Goal: Check status: Check status

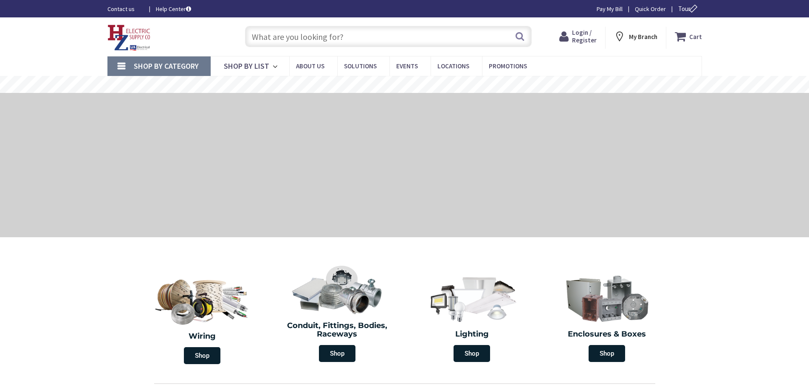
click at [583, 38] on span "Login / Register" at bounding box center [584, 36] width 25 height 16
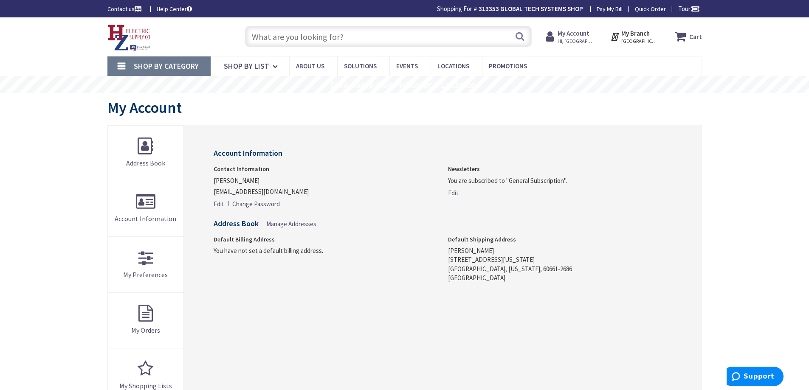
click at [574, 33] on strong "My Account" at bounding box center [574, 33] width 32 height 8
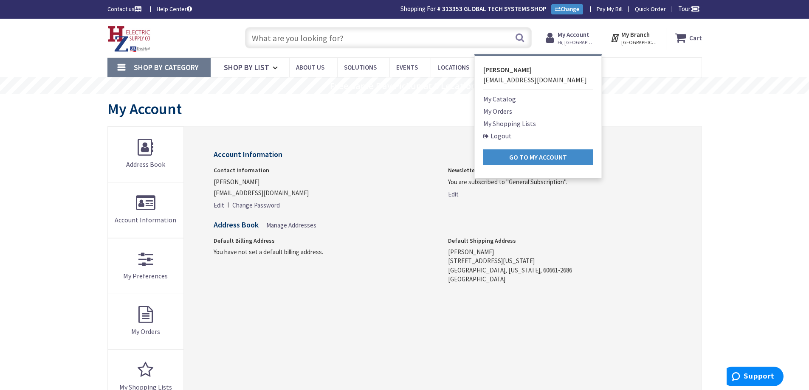
click at [511, 110] on link "My Orders" at bounding box center [497, 111] width 29 height 10
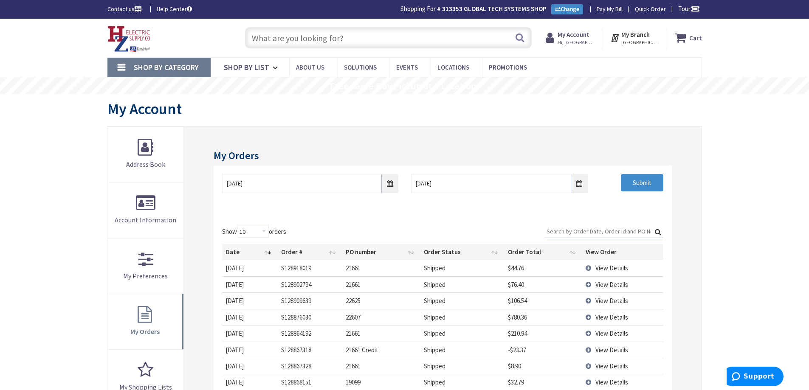
click at [567, 39] on span "Hi, [GEOGRAPHIC_DATA]" at bounding box center [576, 42] width 36 height 7
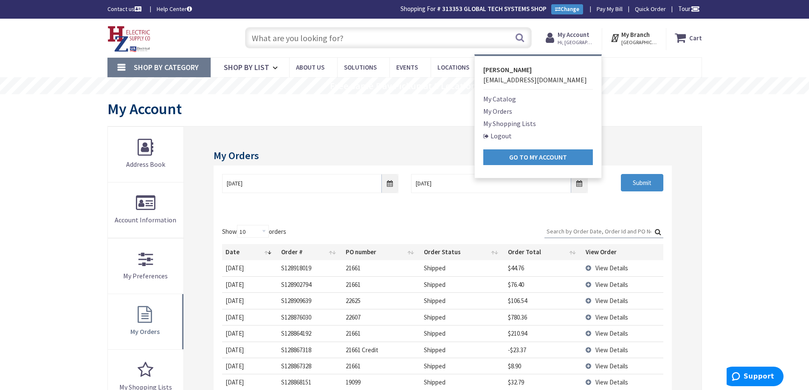
click at [505, 110] on link "My Orders" at bounding box center [497, 111] width 29 height 10
